Goal: Task Accomplishment & Management: Complete application form

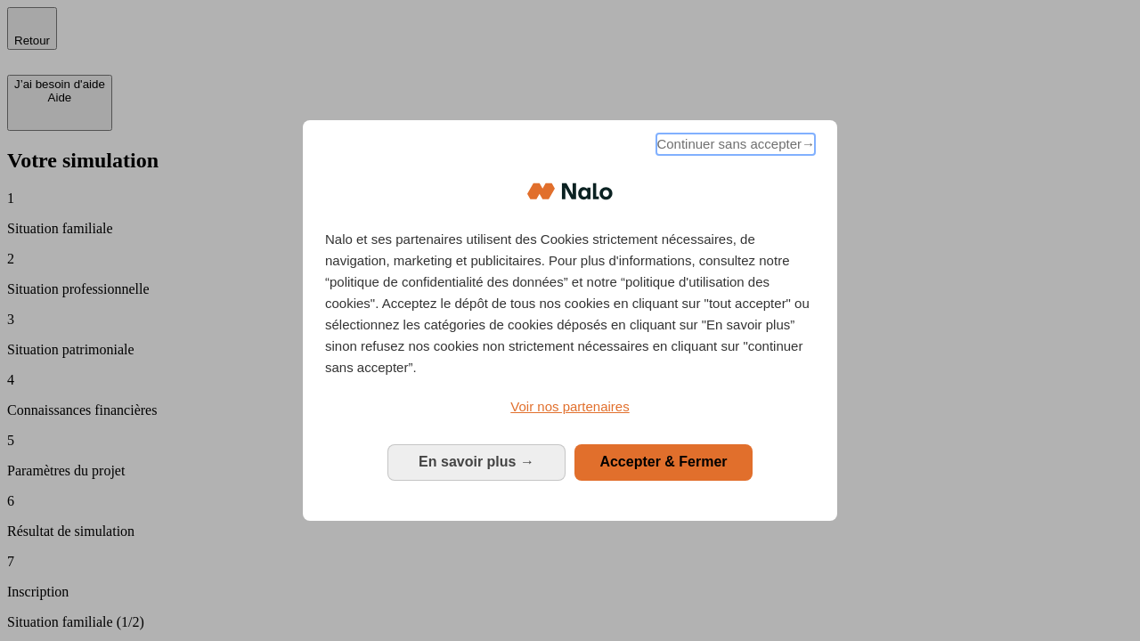
click at [734, 147] on span "Continuer sans accepter →" at bounding box center [735, 144] width 159 height 21
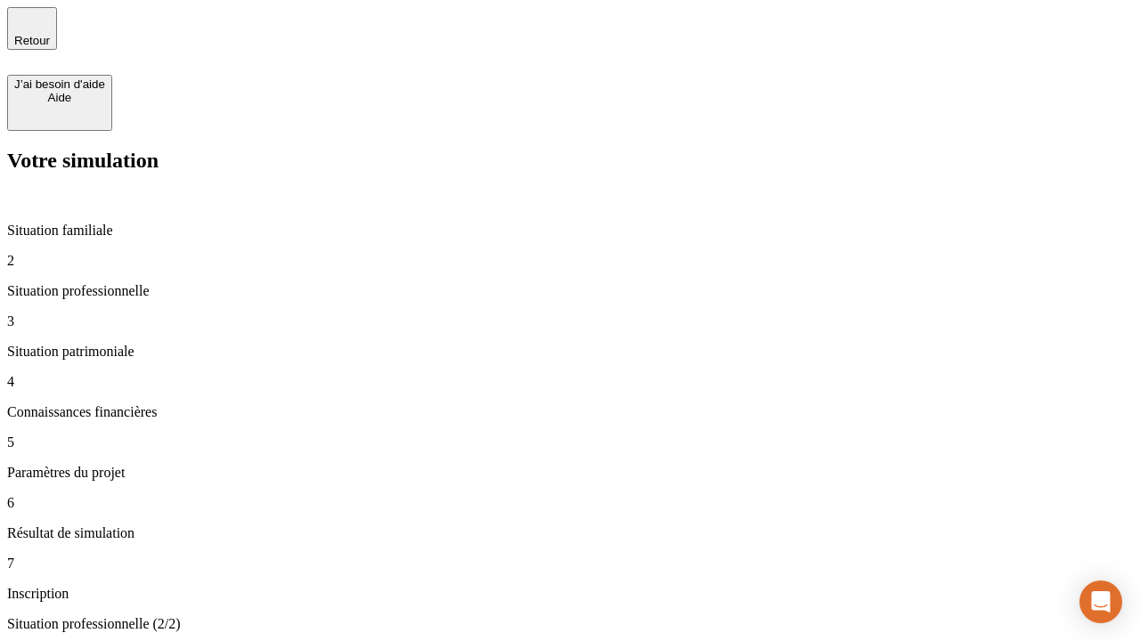
type input "30 000"
type input "1 000"
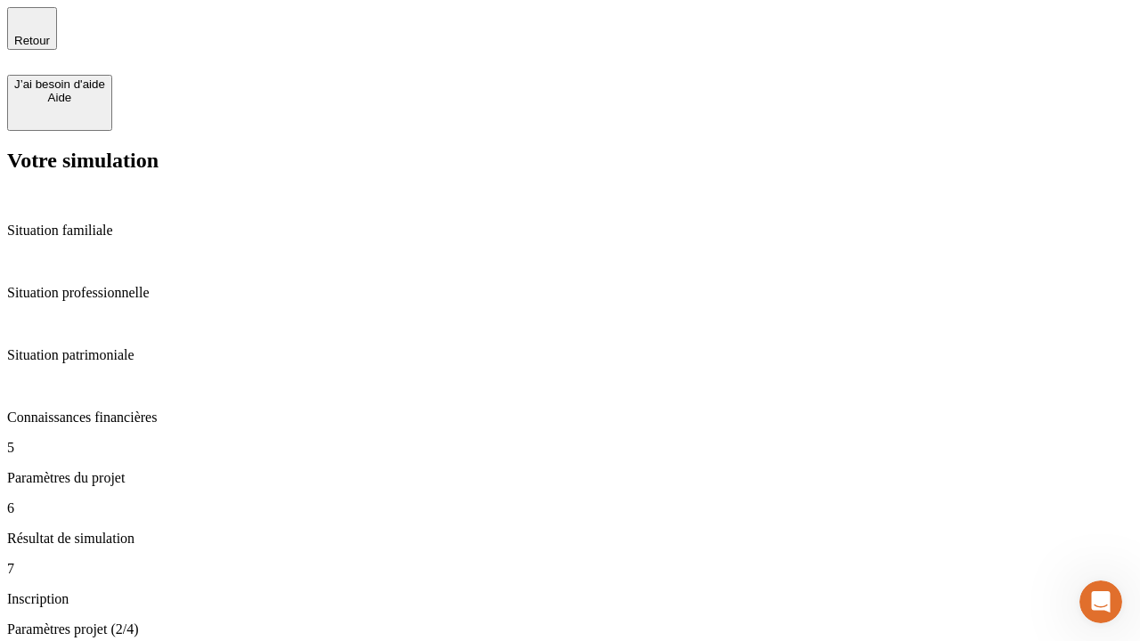
type input "40"
type input "64"
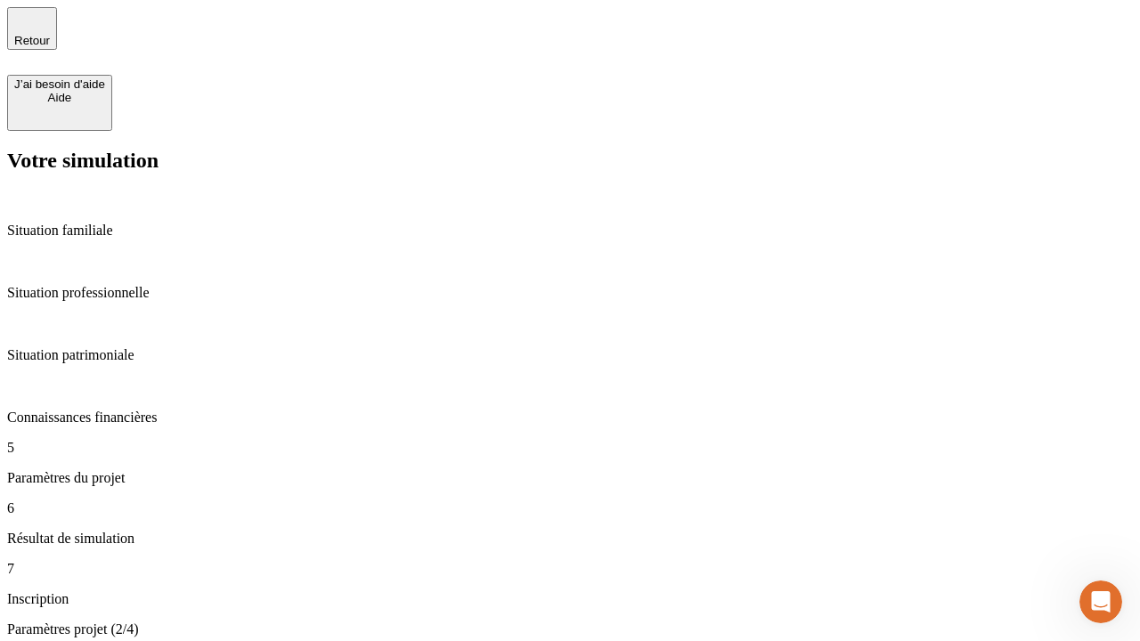
type input "200 000"
type input "640"
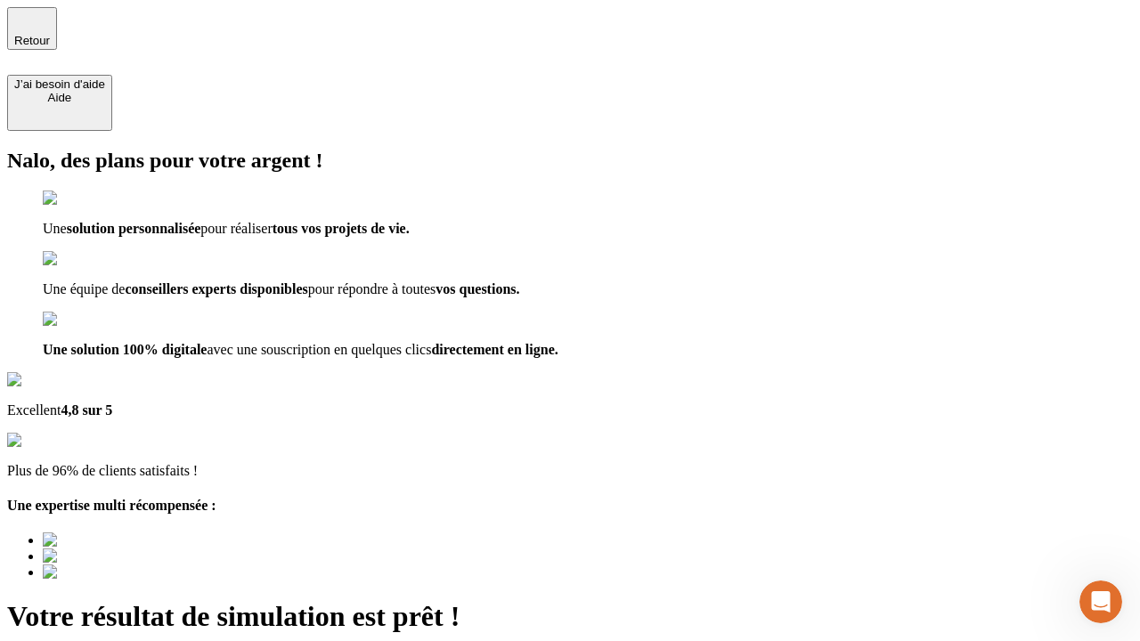
type input "[EMAIL_ADDRESS][DOMAIN_NAME]"
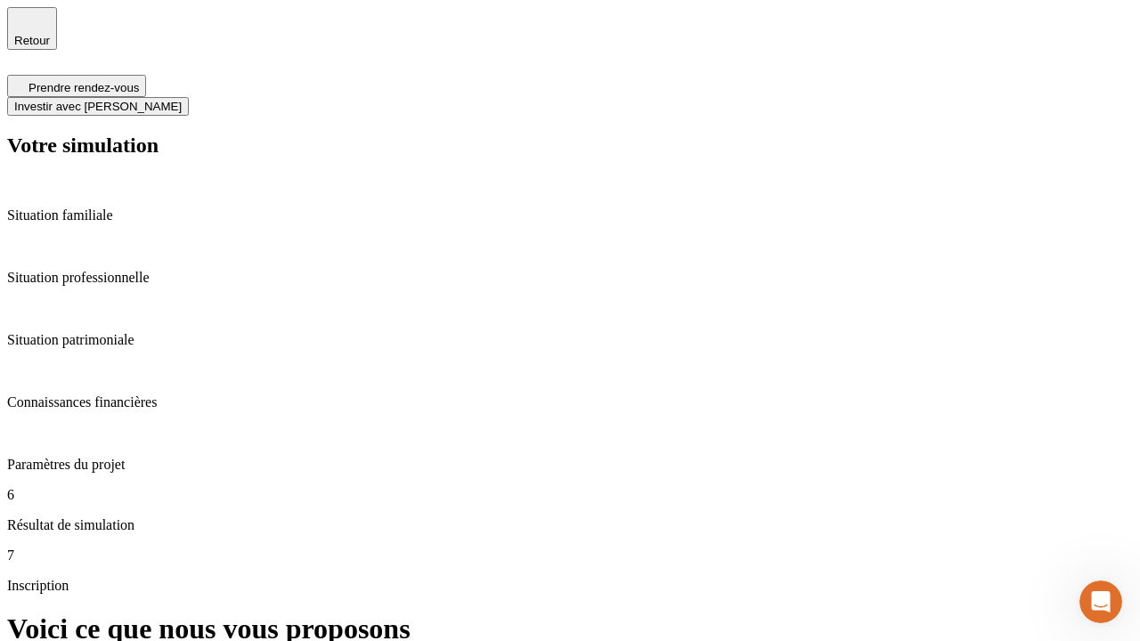
click at [182, 100] on span "Investir avec [PERSON_NAME]" at bounding box center [97, 106] width 167 height 13
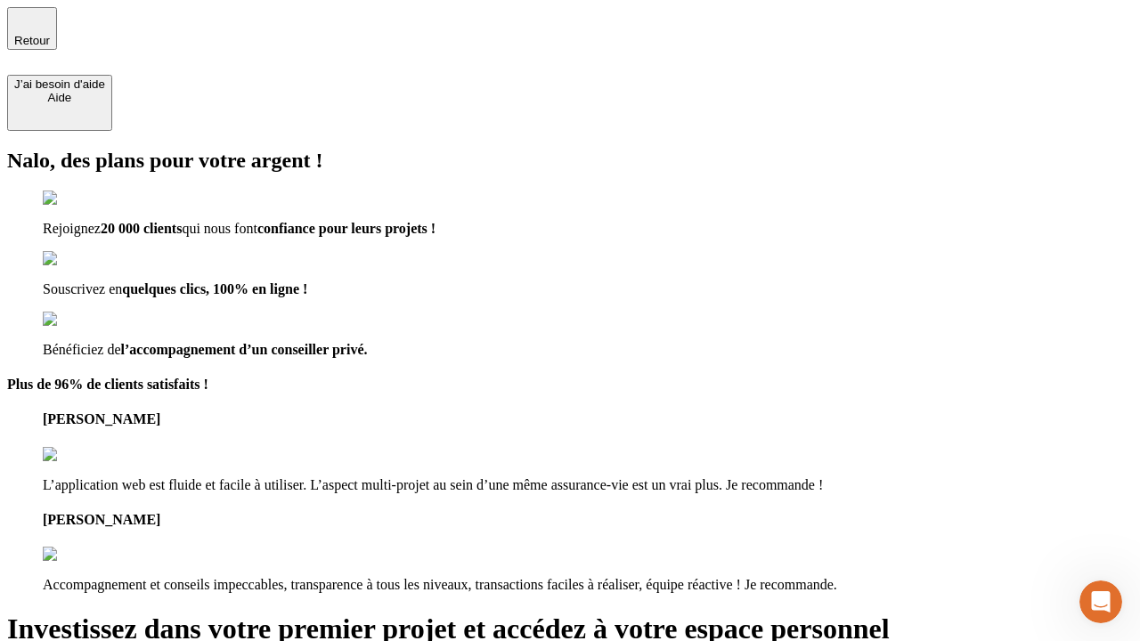
type input "[EMAIL_ADDRESS][DOMAIN_NAME]"
